Goal: Transaction & Acquisition: Purchase product/service

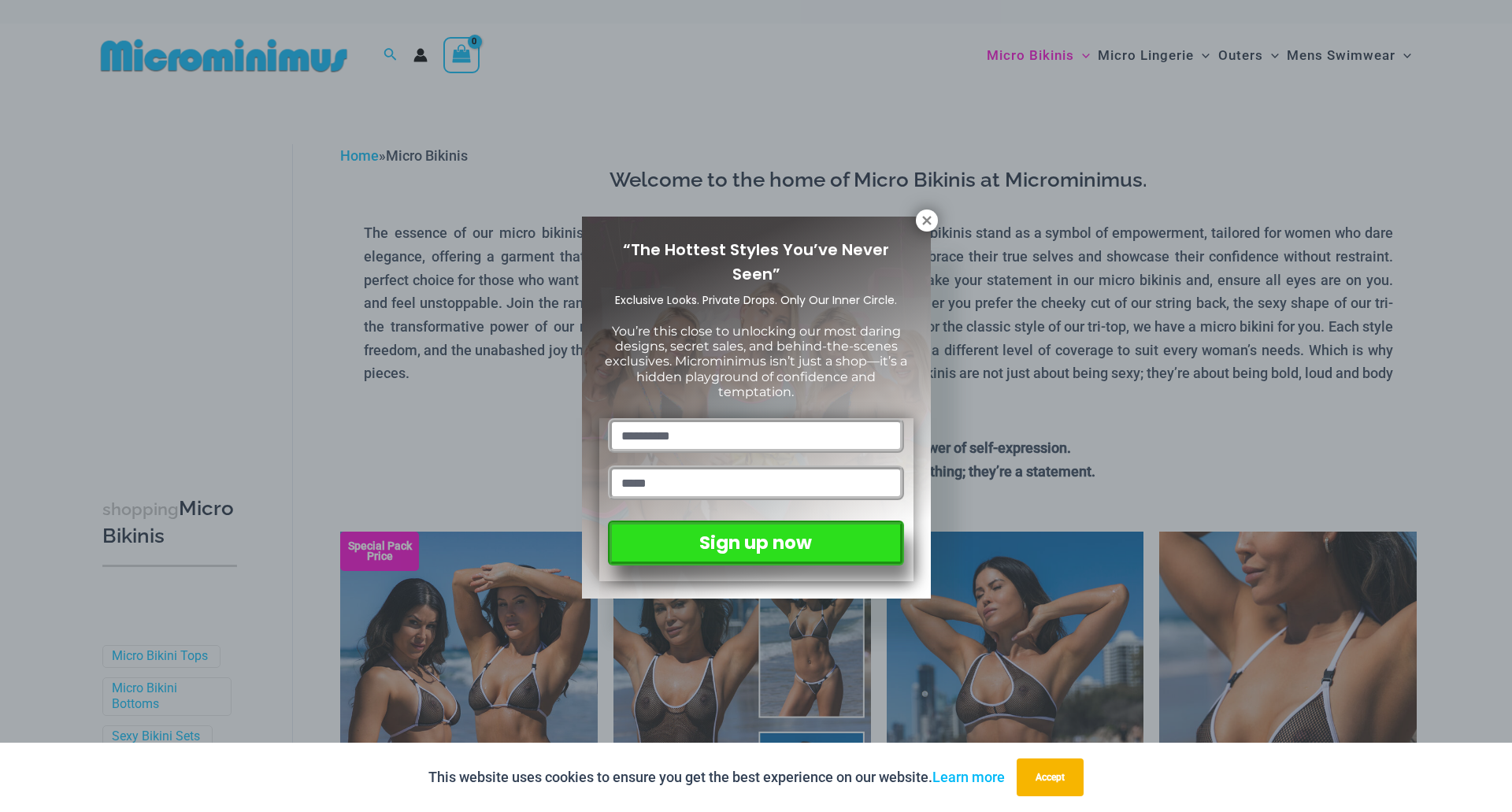
click at [915, 210] on div "“The Hottest Styles You’ve Never Seen” Exclusive Looks. Private Drops. Only Our…" at bounding box center [756, 406] width 1512 height 812
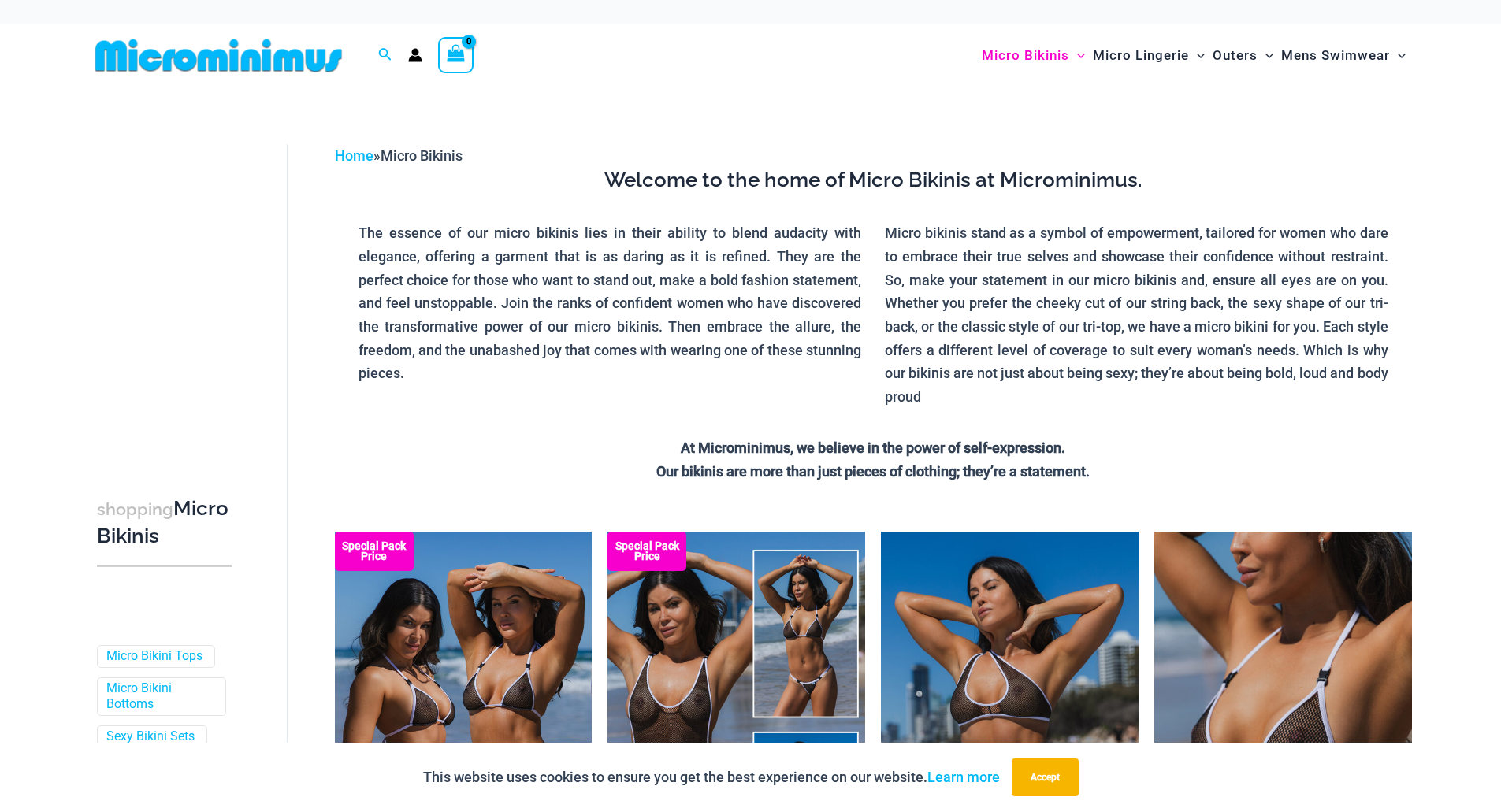
click at [918, 218] on div "Welcome to the home of Micro Bikinis at Microminimus. The essence of our micro …" at bounding box center [873, 325] width 1054 height 316
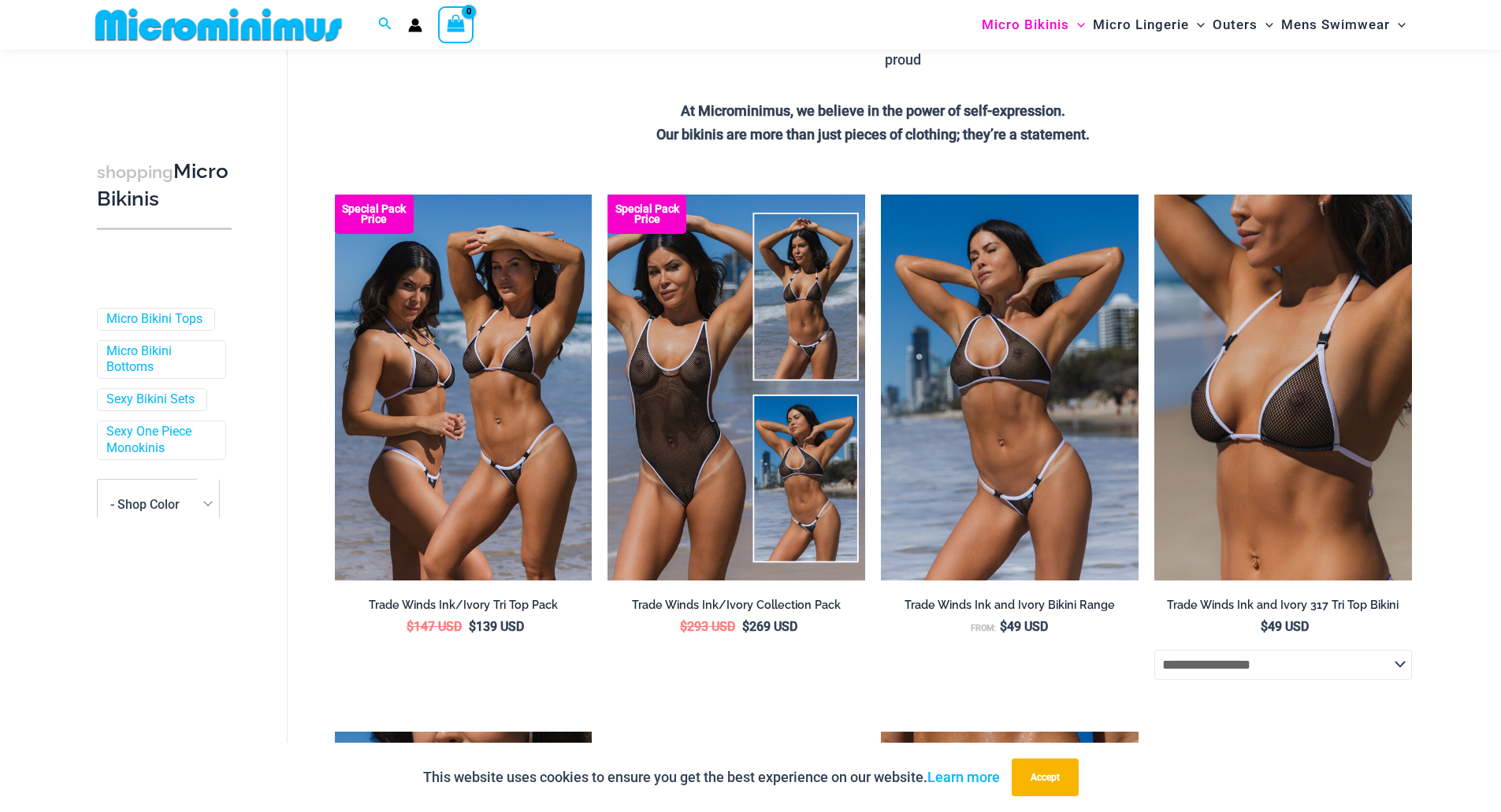
scroll to position [302, 0]
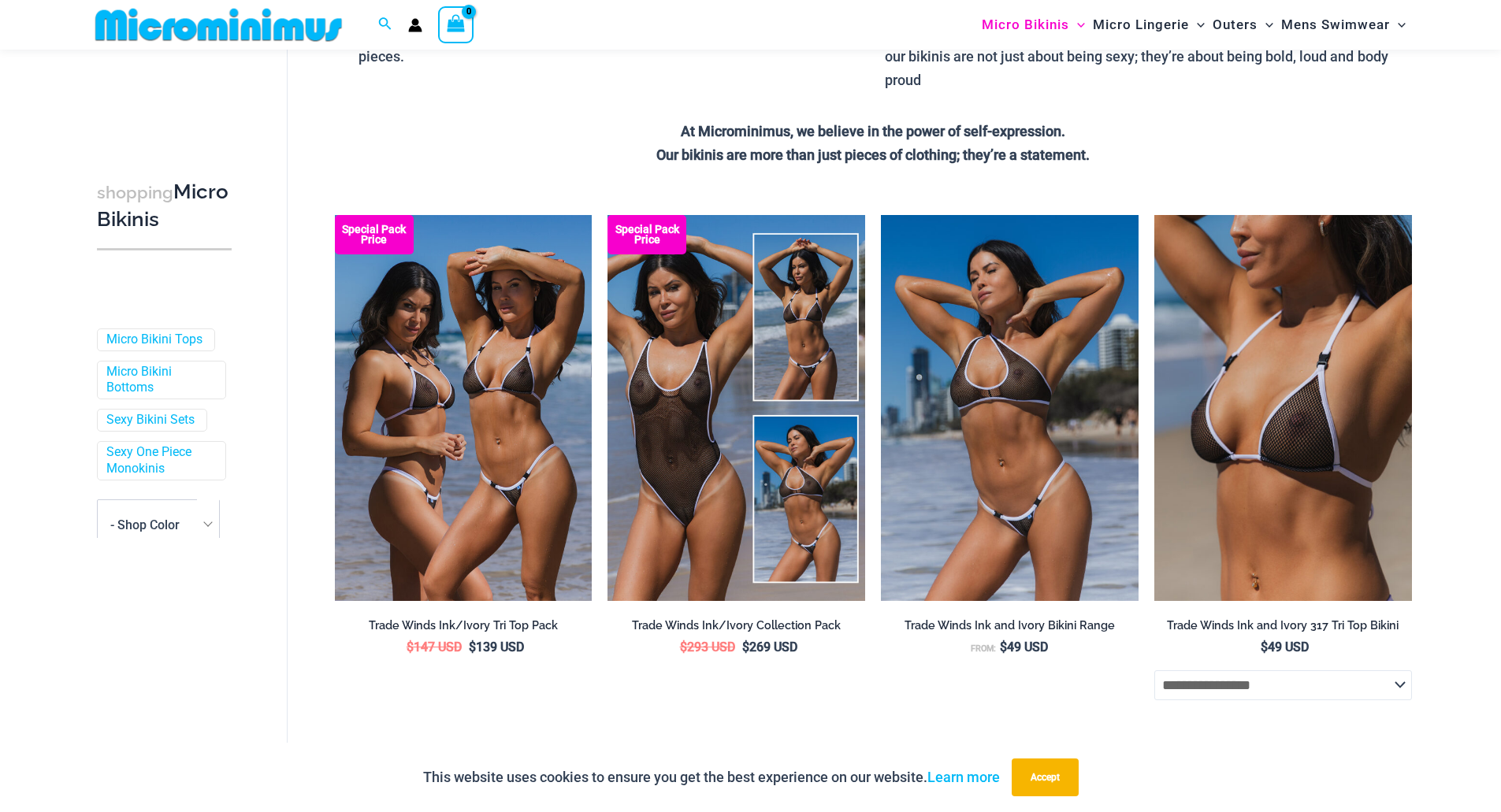
click at [246, 30] on img at bounding box center [219, 24] width 260 height 35
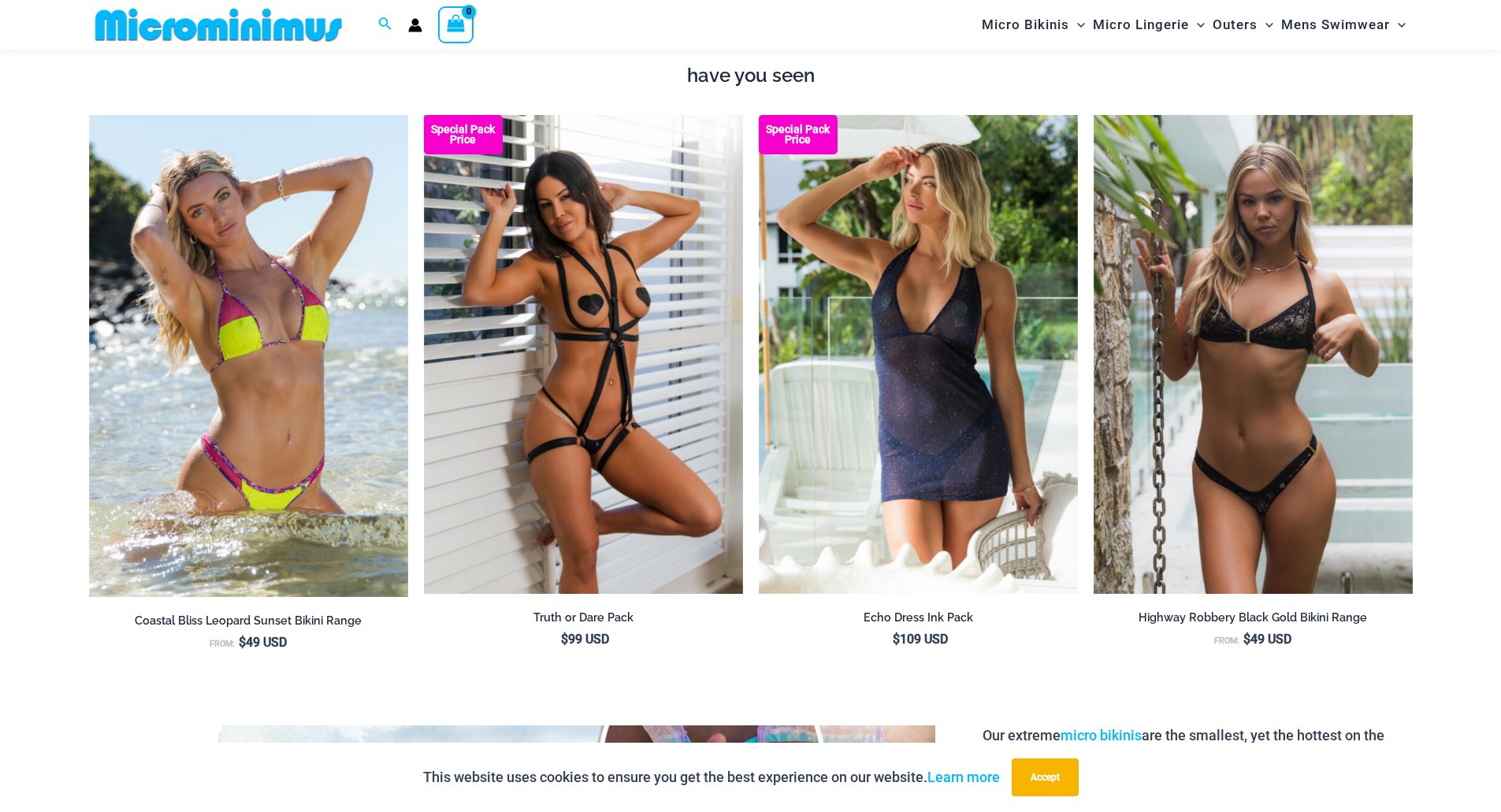
scroll to position [1797, 0]
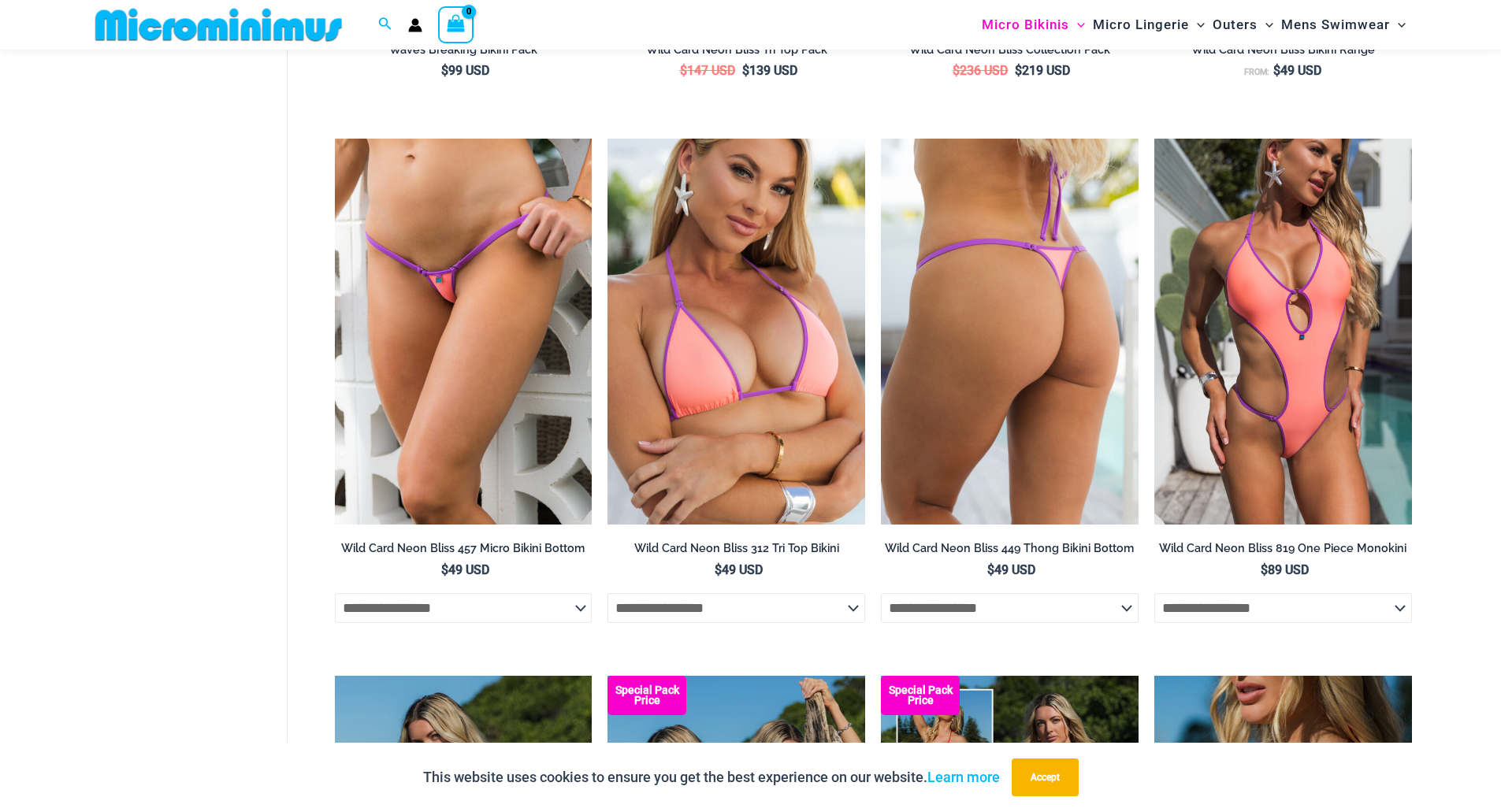
scroll to position [3527, 0]
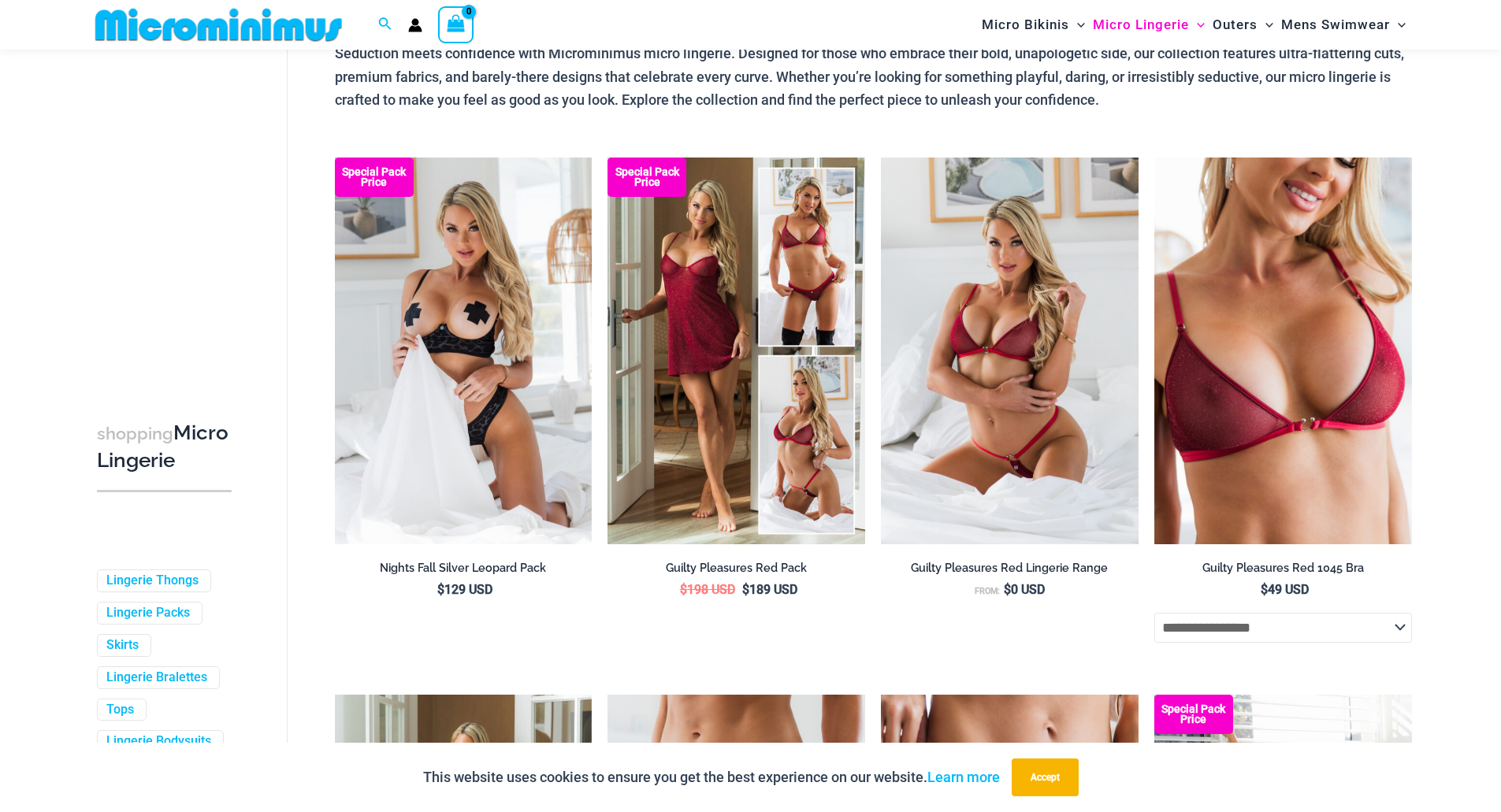
scroll to position [381, 0]
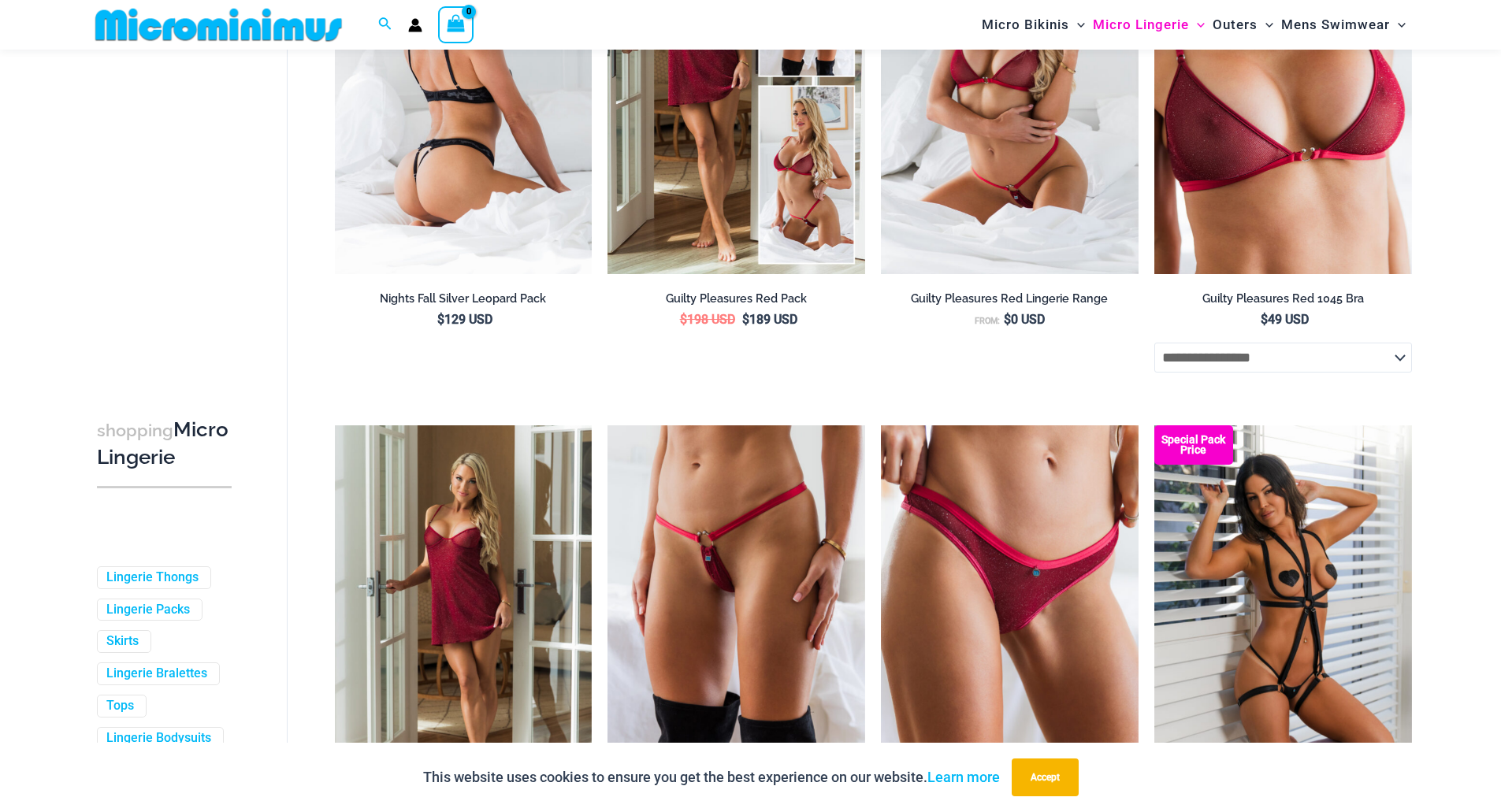
drag, startPoint x: 374, startPoint y: 137, endPoint x: 403, endPoint y: 148, distance: 31.0
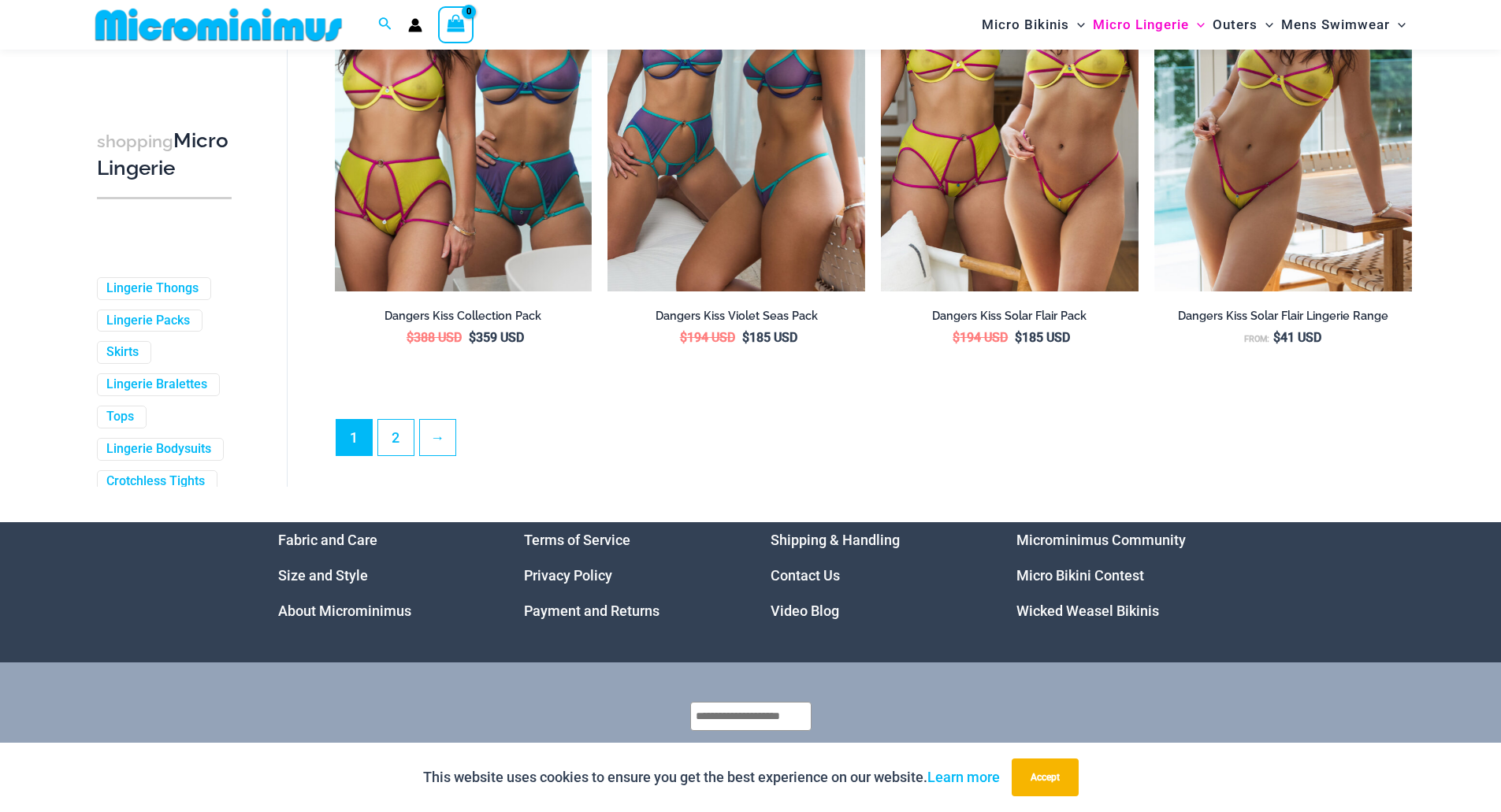
scroll to position [4210, 0]
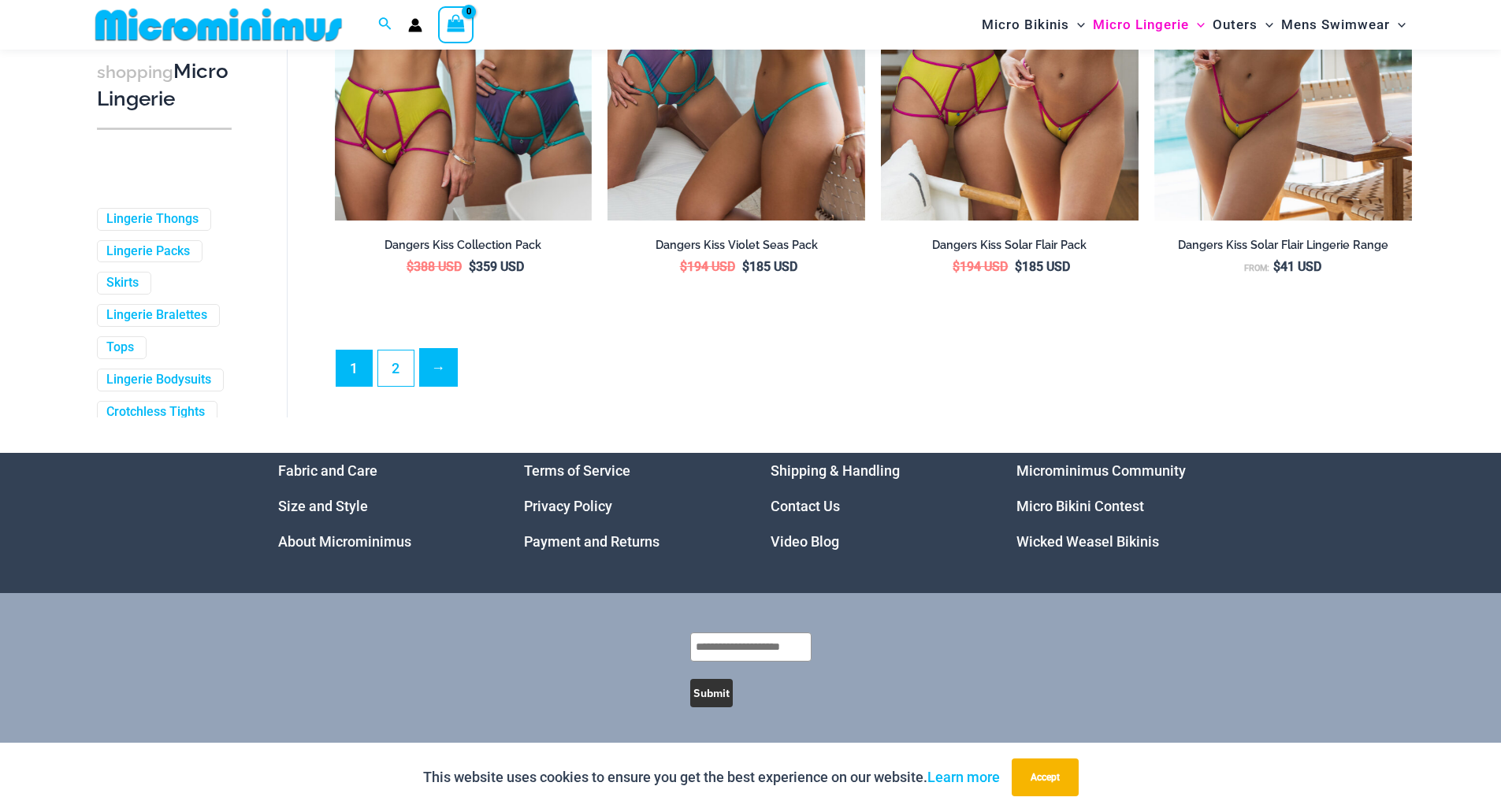
click at [437, 357] on link "→" at bounding box center [438, 367] width 37 height 37
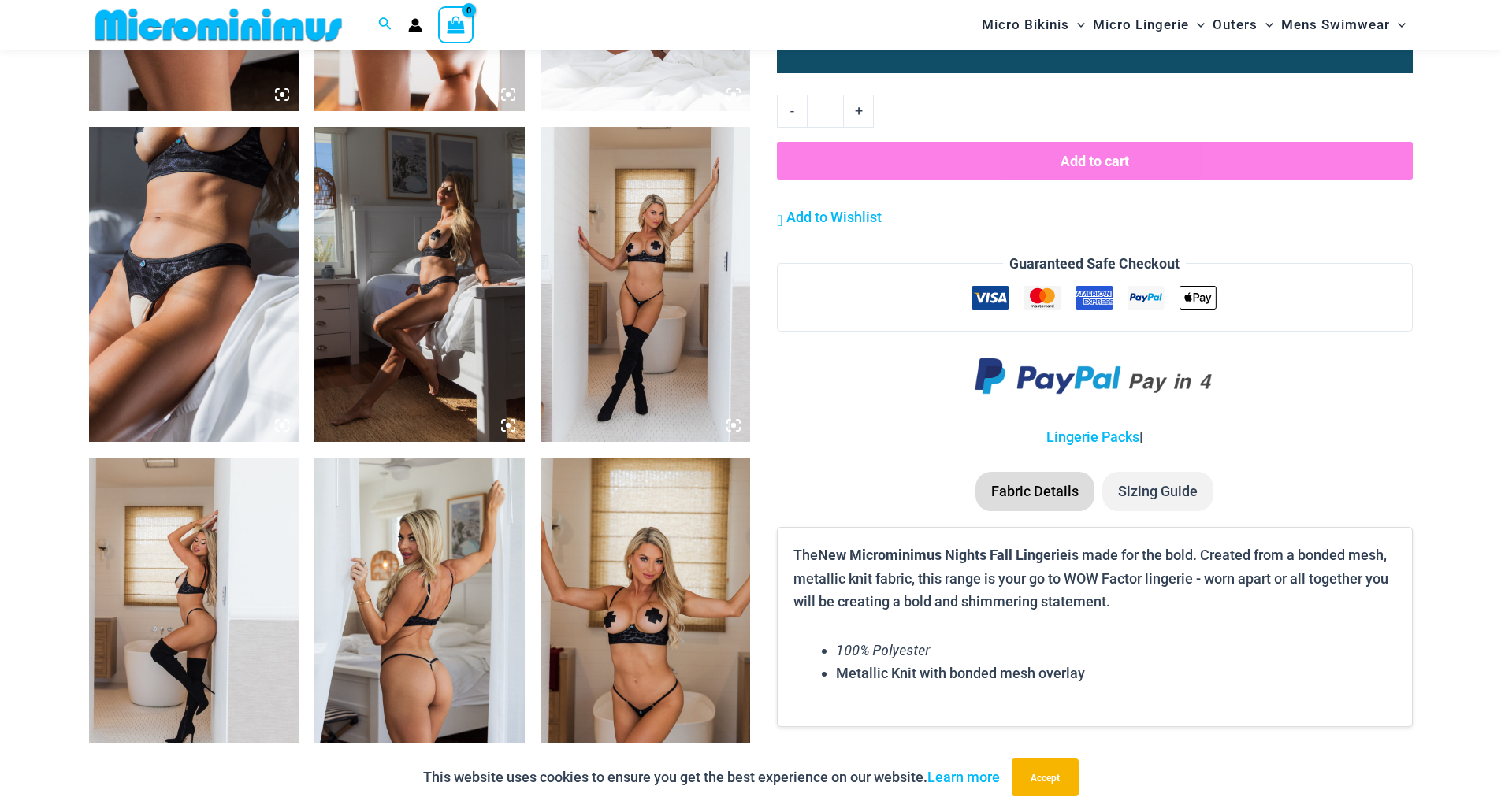
scroll to position [1794, 0]
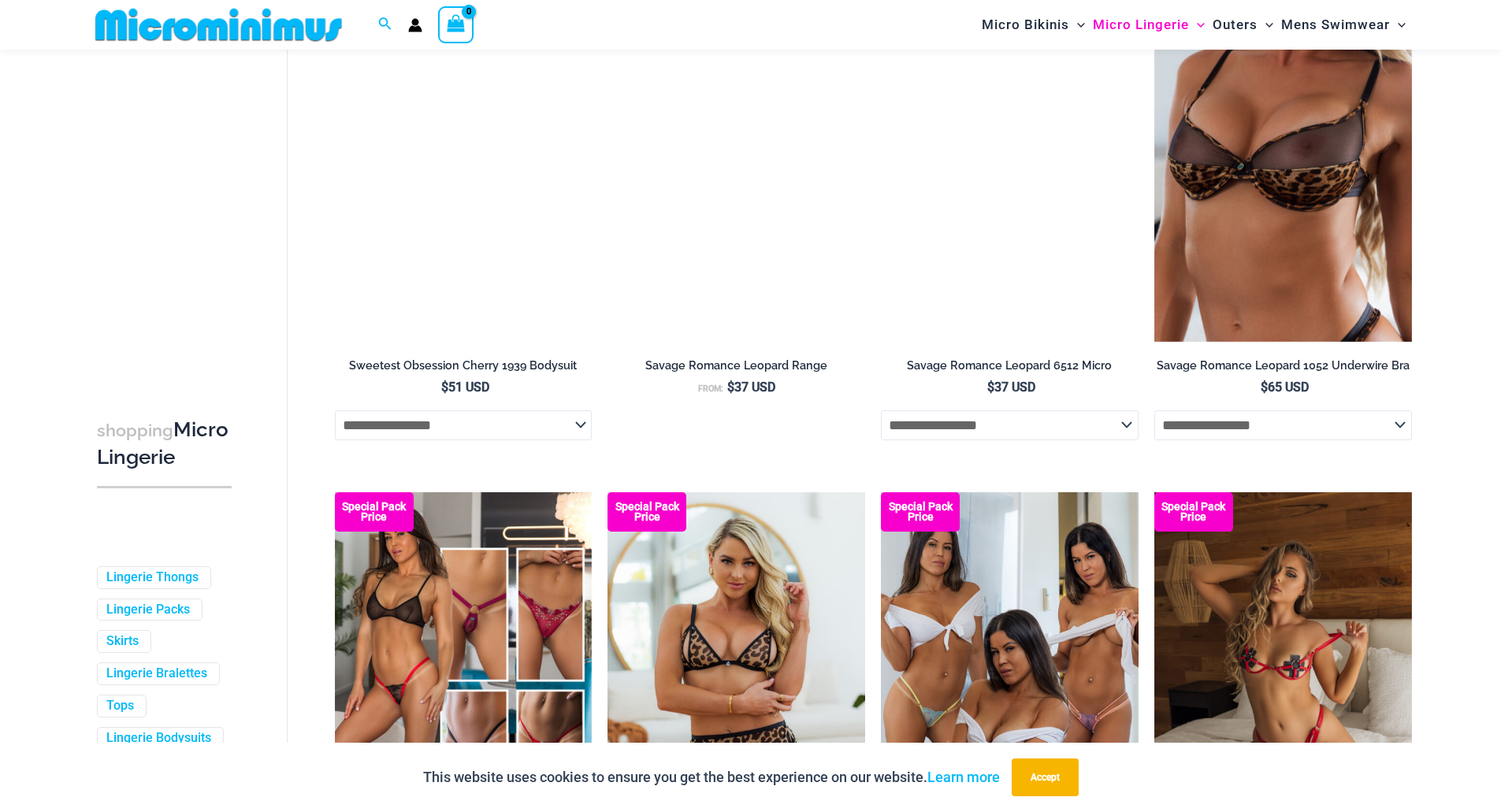
scroll to position [4002, 0]
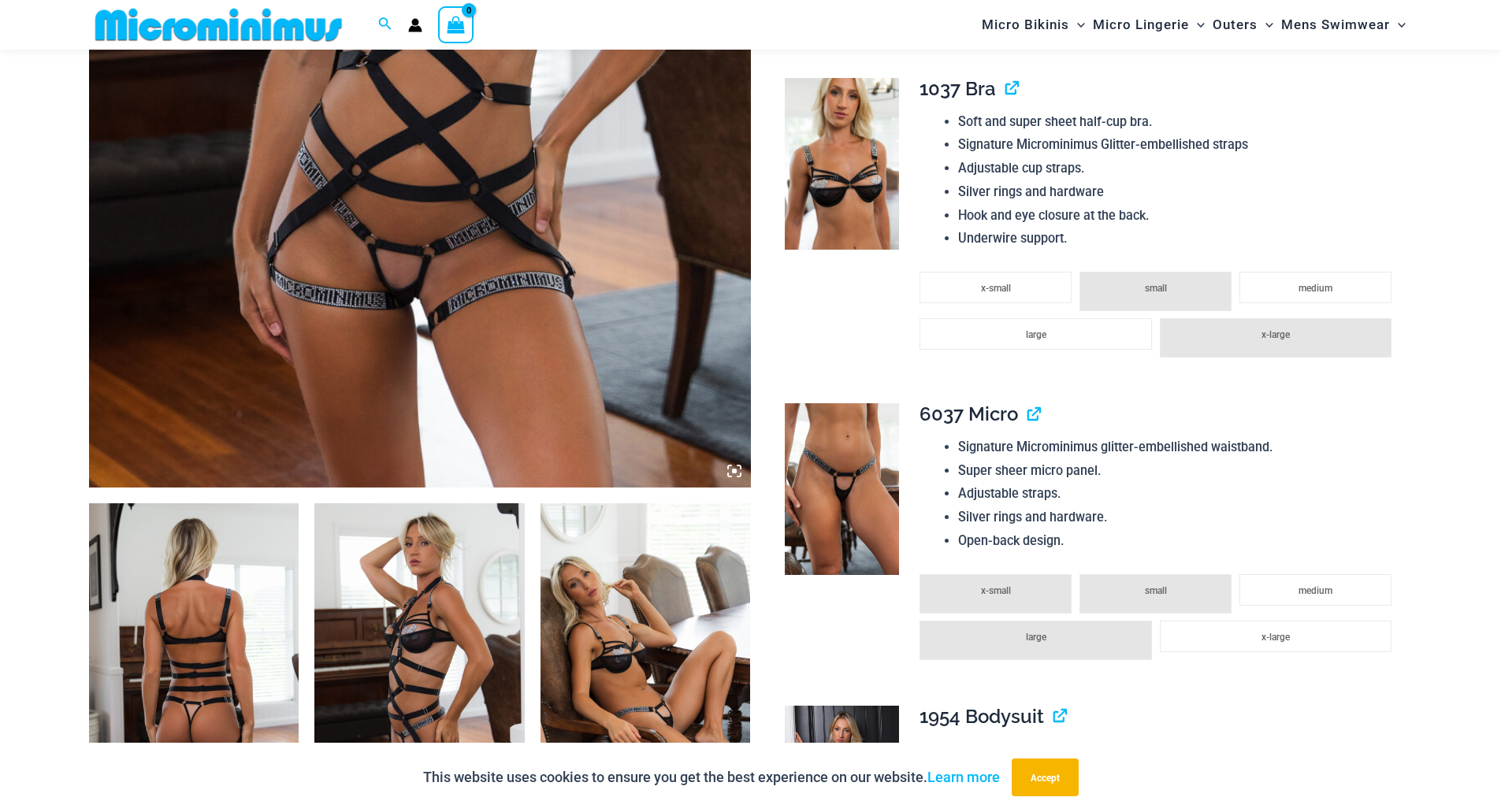
scroll to position [931, 0]
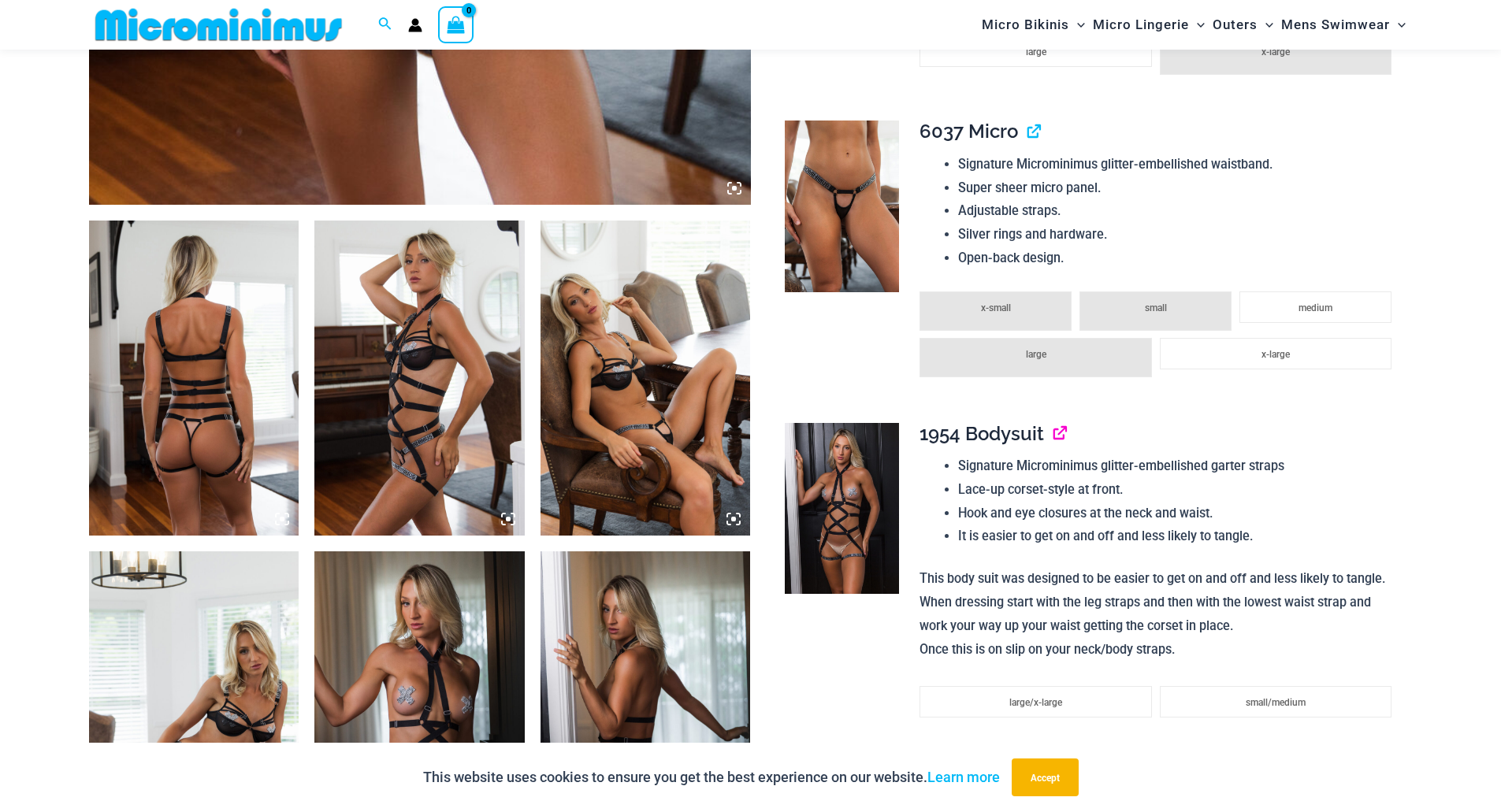
click at [1054, 433] on link "View product" at bounding box center [1054, 433] width 0 height 23
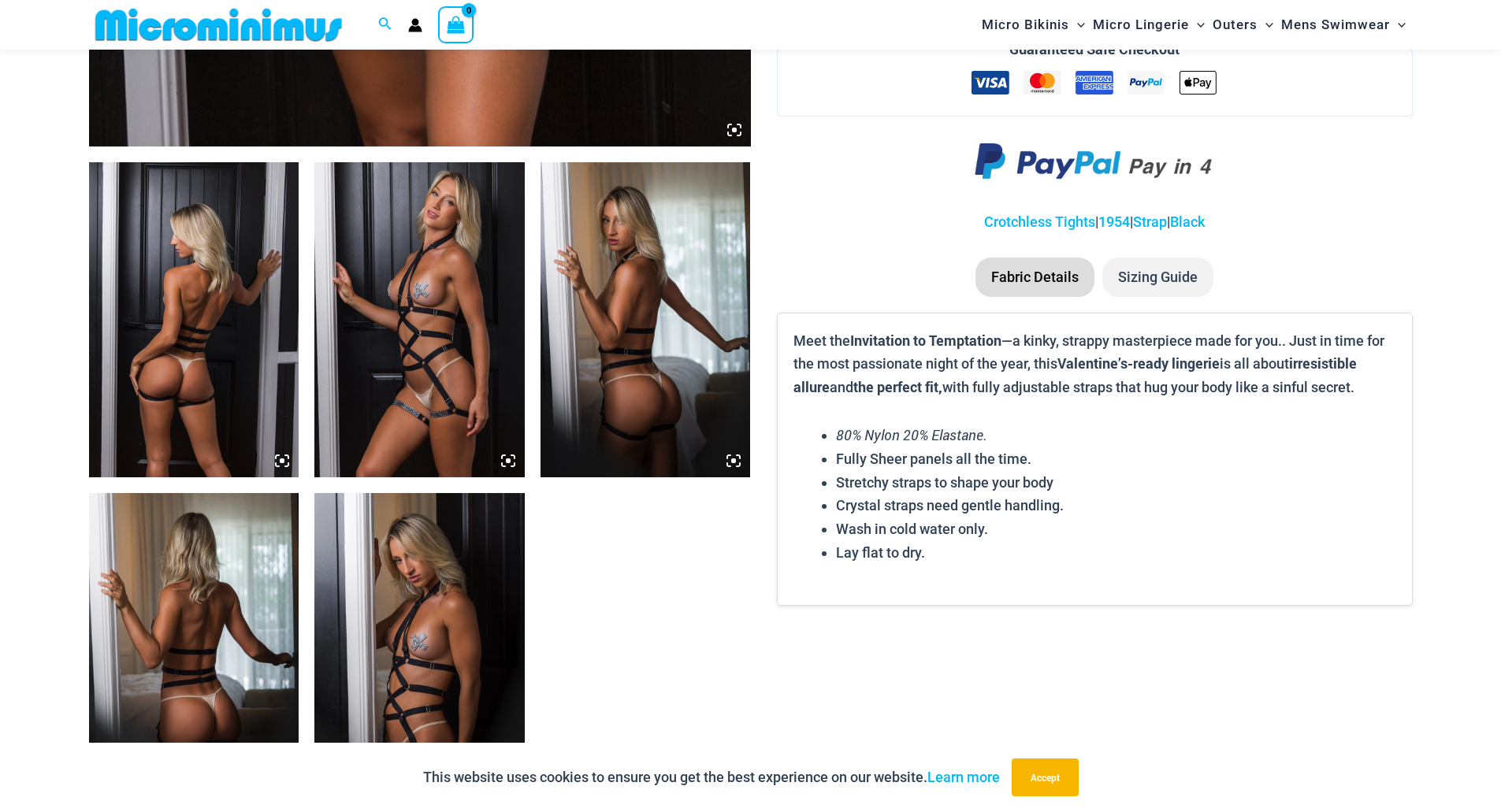
scroll to position [1167, 0]
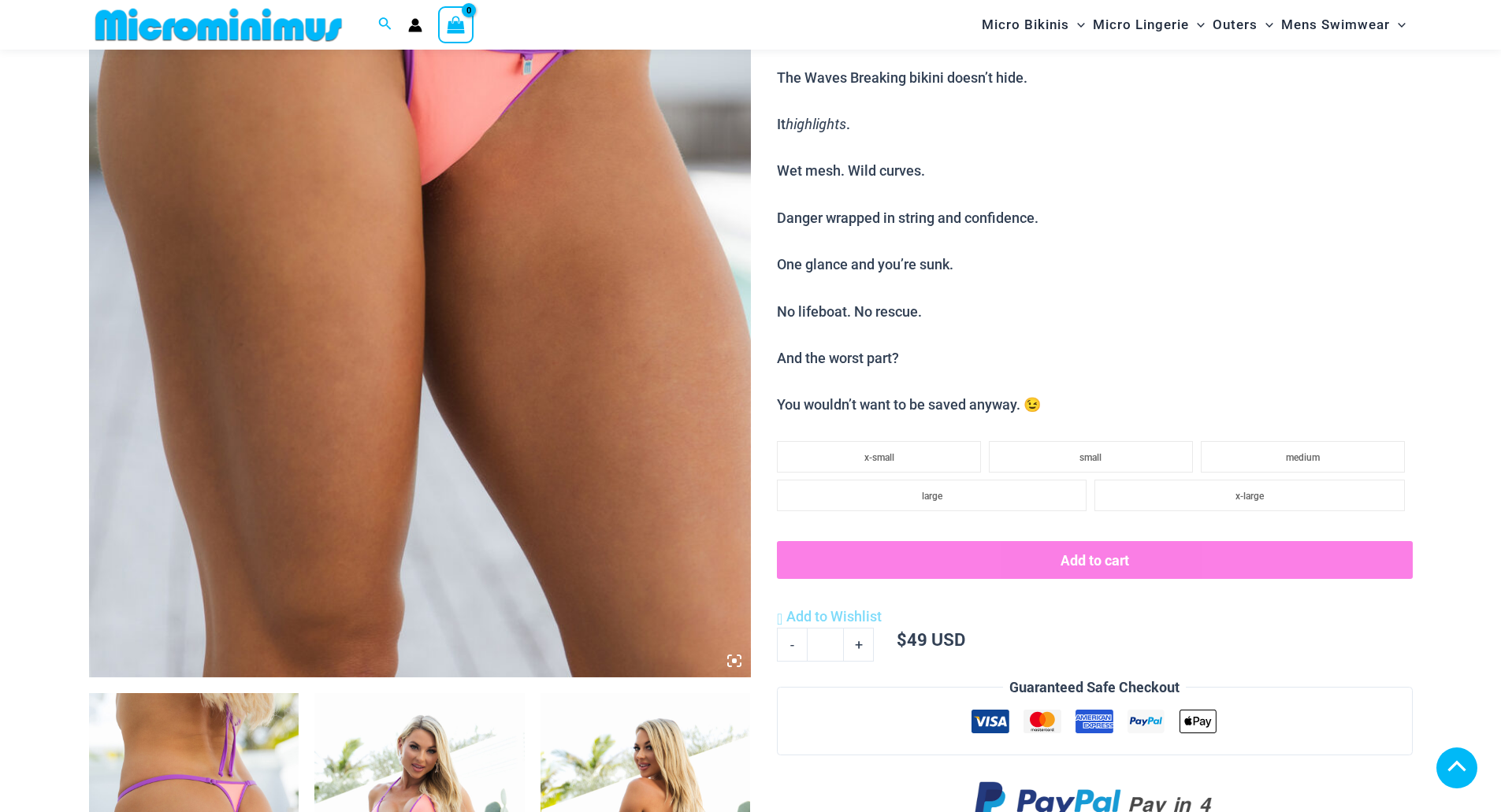
scroll to position [143, 0]
